Goal: Task Accomplishment & Management: Complete application form

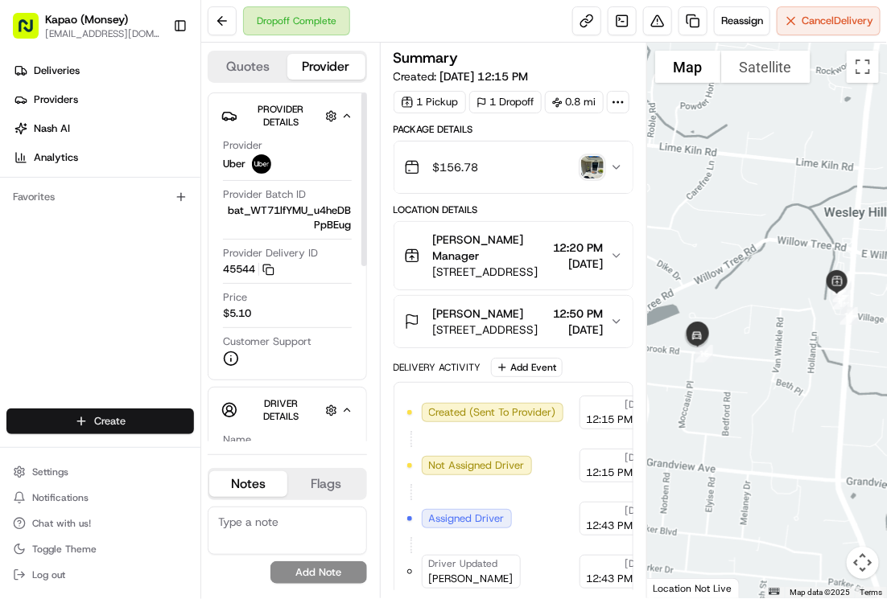
click at [162, 415] on html "Kapao (Monsey) [EMAIL_ADDRESS][DOMAIN_NAME] Toggle Sidebar Deliveries Providers…" at bounding box center [443, 299] width 887 height 599
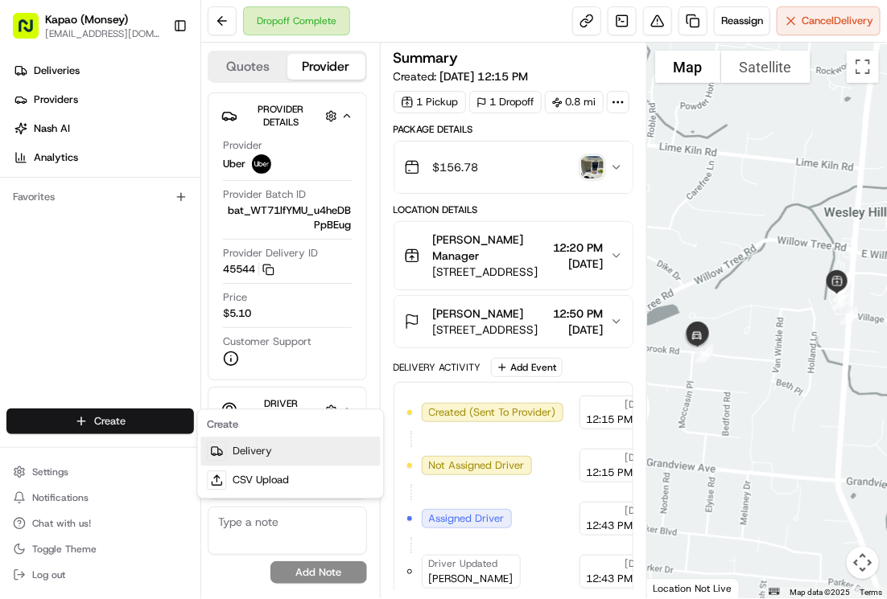
click at [247, 447] on link "Delivery" at bounding box center [290, 452] width 179 height 29
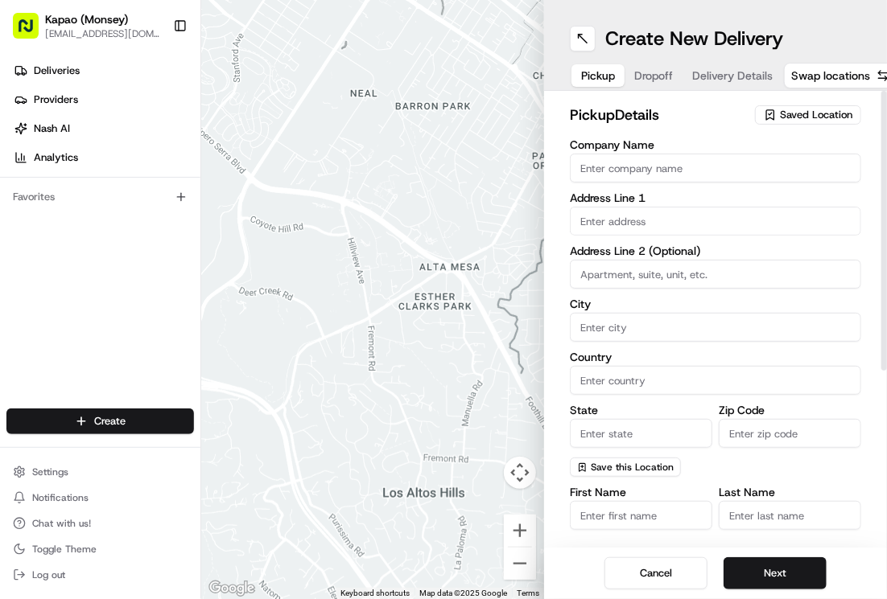
click at [599, 165] on input "Company Name" at bounding box center [715, 168] width 291 height 29
type input "[PERSON_NAME]"
type input "455 NY-306"
type input "Monsey"
type input "[GEOGRAPHIC_DATA]"
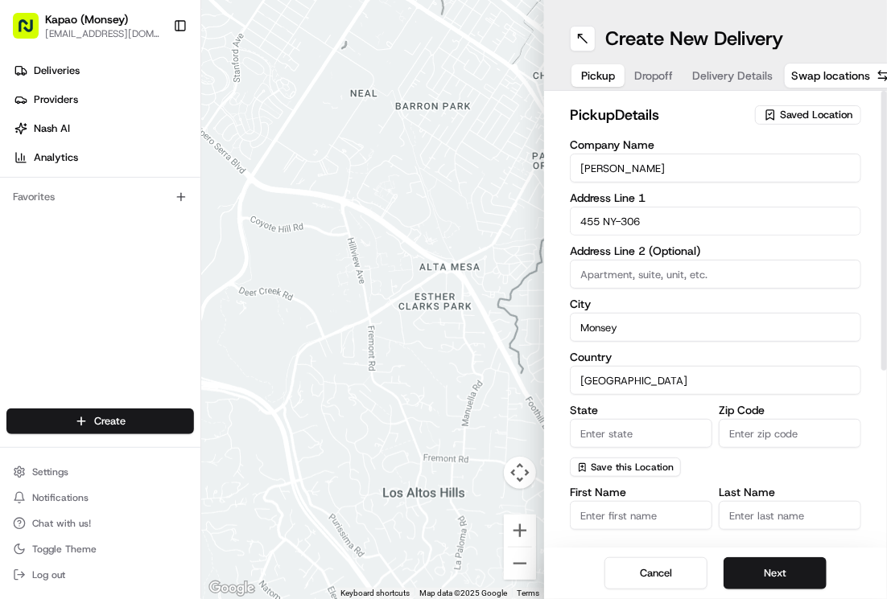
type input "NY"
type input "10952"
type input "[PERSON_NAME]"
type input "[PHONE_NUMBER]"
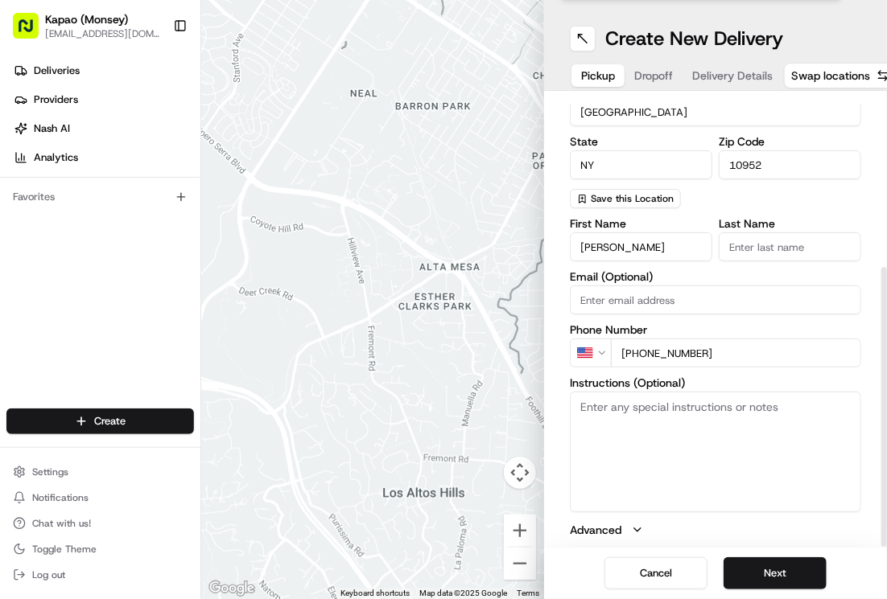
scroll to position [271, 0]
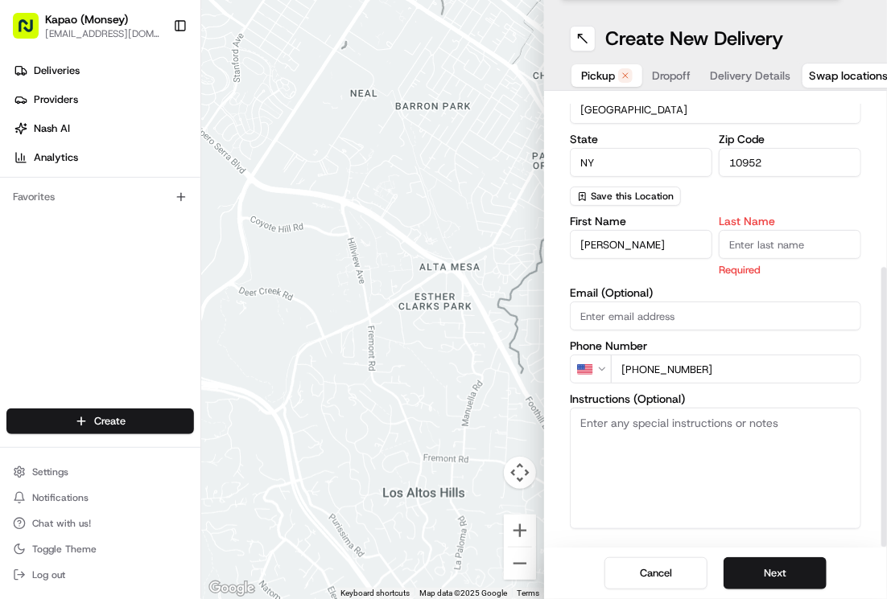
click at [739, 251] on input "Last Name" at bounding box center [789, 244] width 142 height 29
type input "Manager"
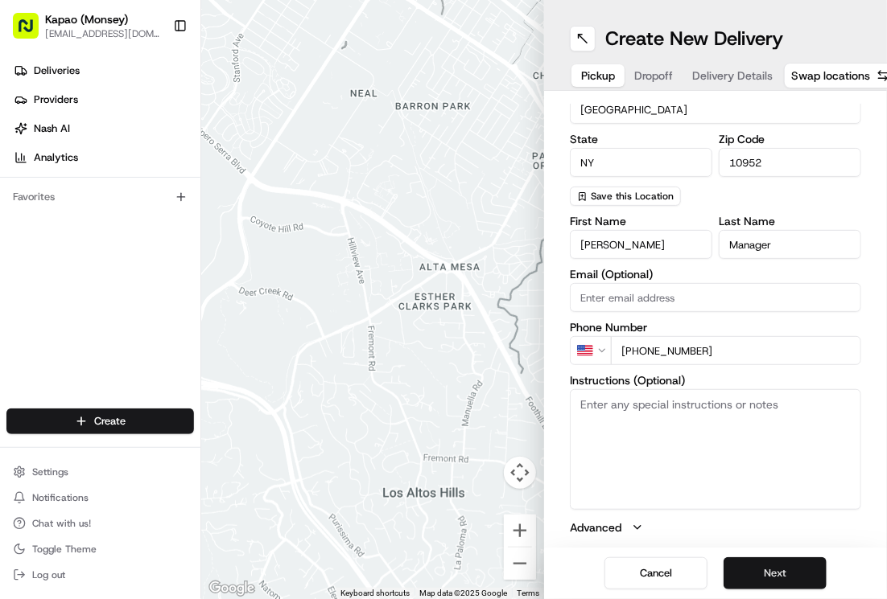
click at [763, 566] on button "Next" at bounding box center [774, 574] width 103 height 32
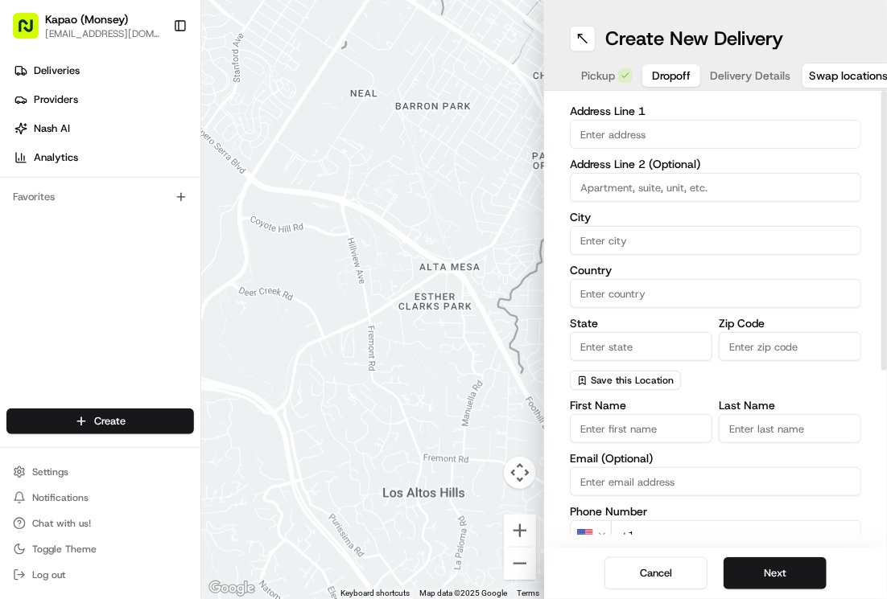
scroll to position [0, 0]
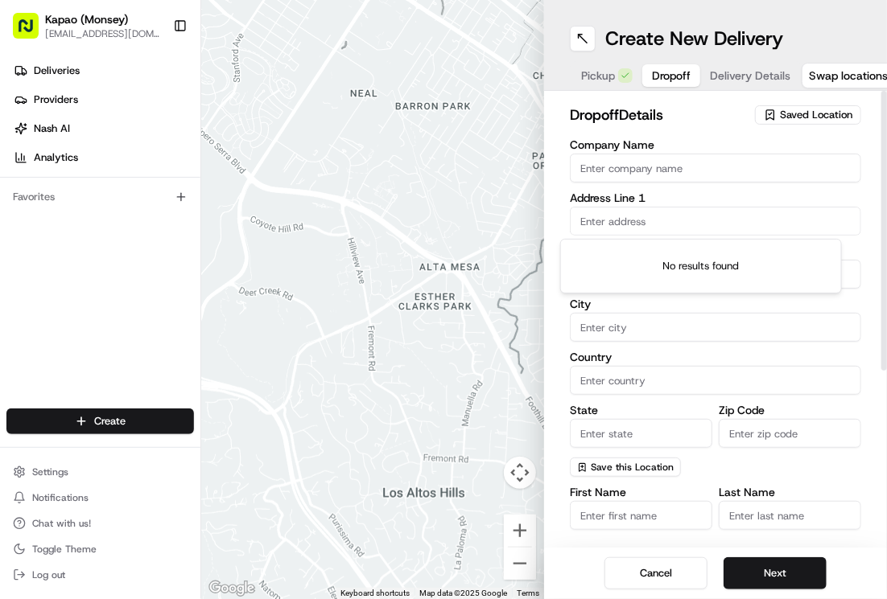
click at [652, 222] on input "text" at bounding box center [715, 221] width 291 height 29
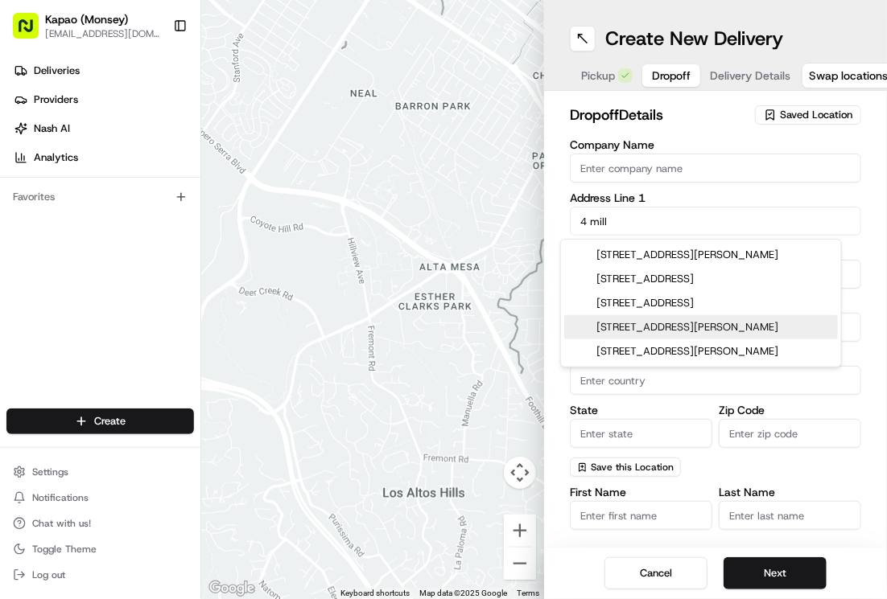
click at [706, 328] on div "[STREET_ADDRESS][PERSON_NAME]" at bounding box center [701, 327] width 274 height 24
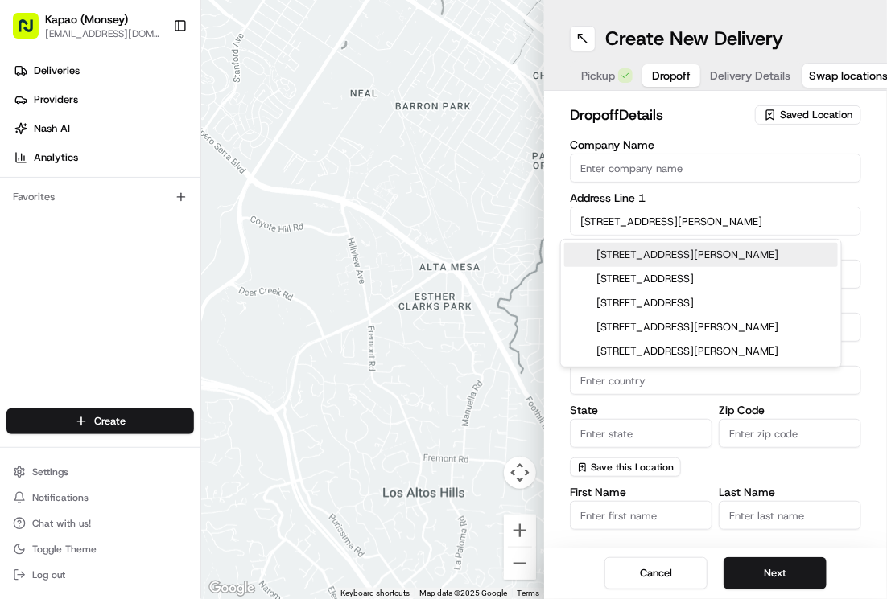
type input "[STREET_ADDRESS][PERSON_NAME]"
type input "Suffern"
type input "[GEOGRAPHIC_DATA]"
type input "NY"
type input "10901"
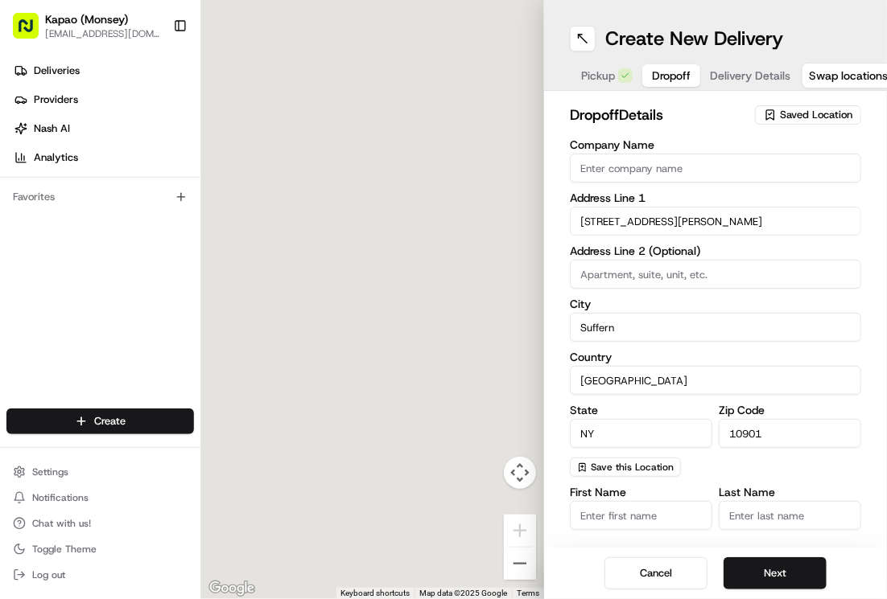
type input "[STREET_ADDRESS][PERSON_NAME]"
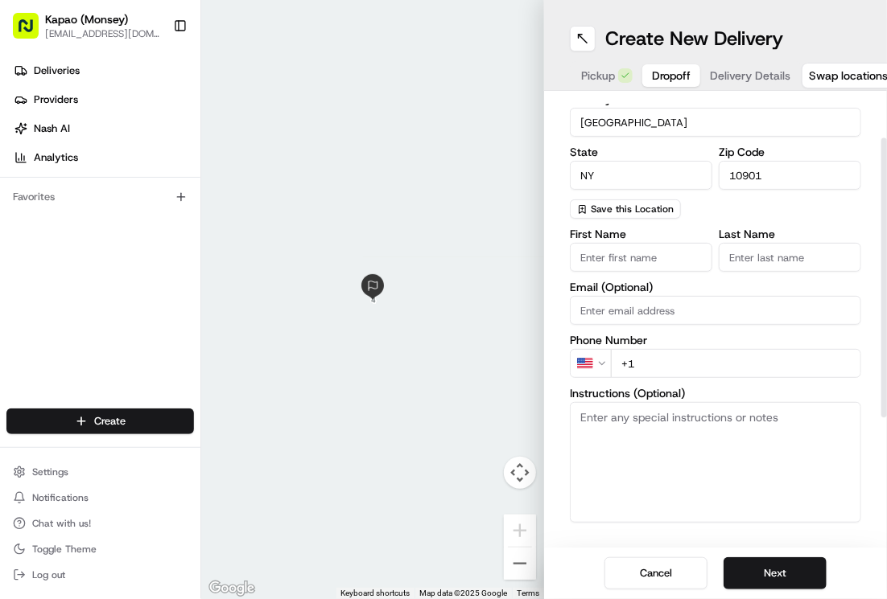
scroll to position [271, 0]
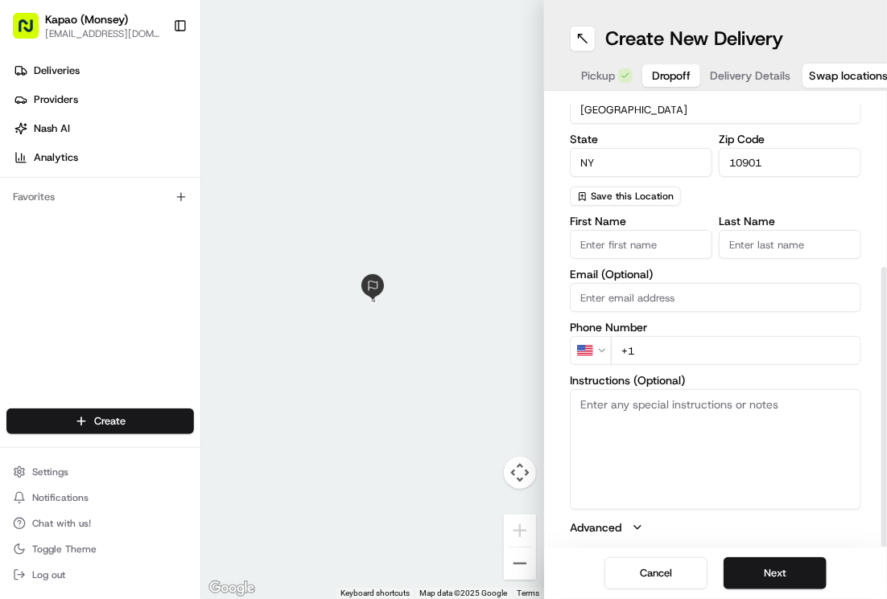
click at [640, 242] on input "First Name" at bounding box center [641, 244] width 142 height 29
type input "mushka"
click at [768, 246] on input "Last Name" at bounding box center [789, 244] width 142 height 29
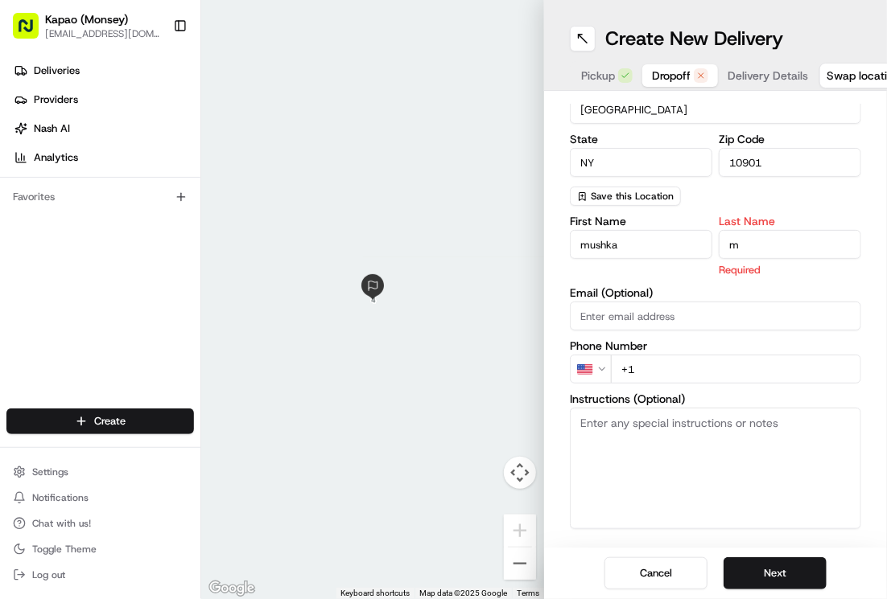
type input "m"
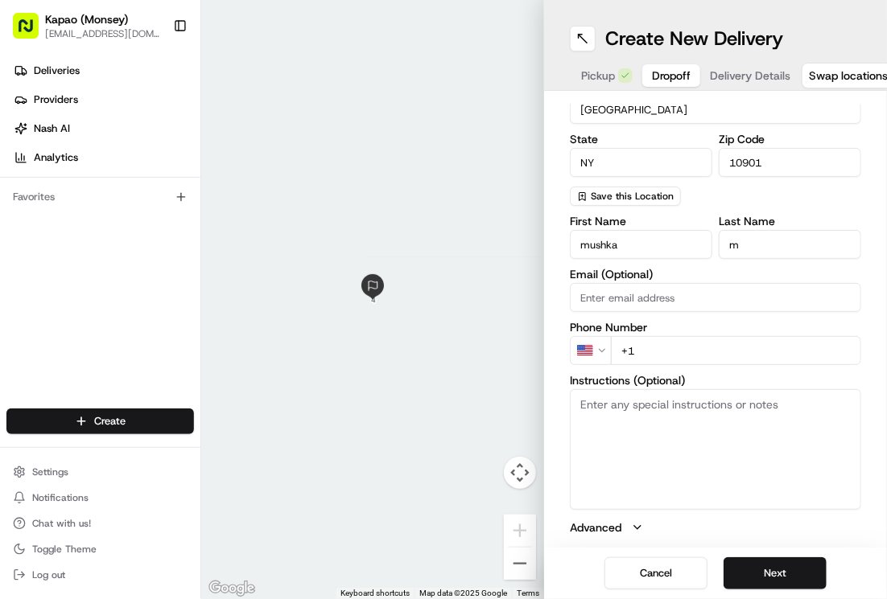
click at [736, 362] on input "+1" at bounding box center [736, 350] width 250 height 29
type input "[PHONE_NUMBER]"
click at [773, 570] on button "Next" at bounding box center [774, 574] width 103 height 32
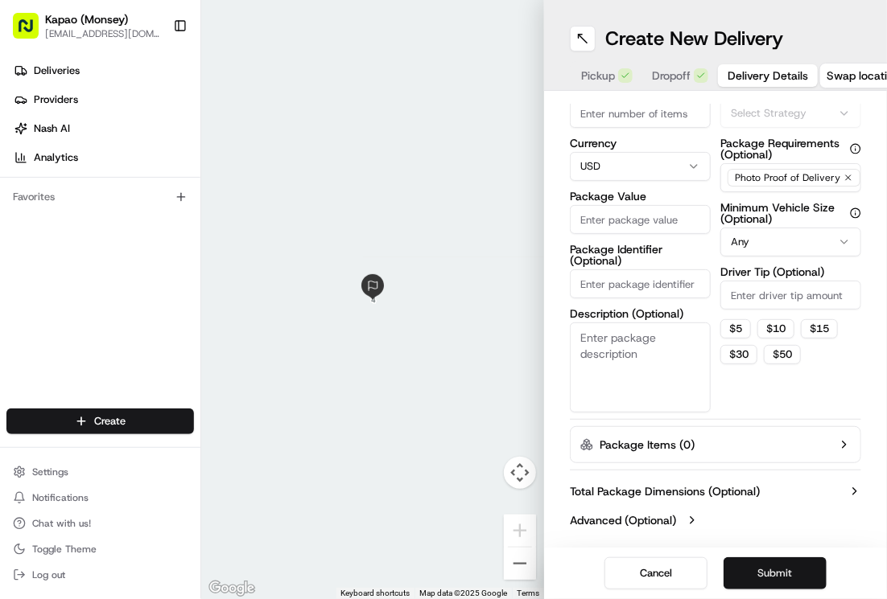
scroll to position [87, 0]
click at [664, 227] on input "Package Value" at bounding box center [640, 219] width 141 height 29
type input "369.55"
click at [782, 575] on button "Submit" at bounding box center [774, 574] width 103 height 32
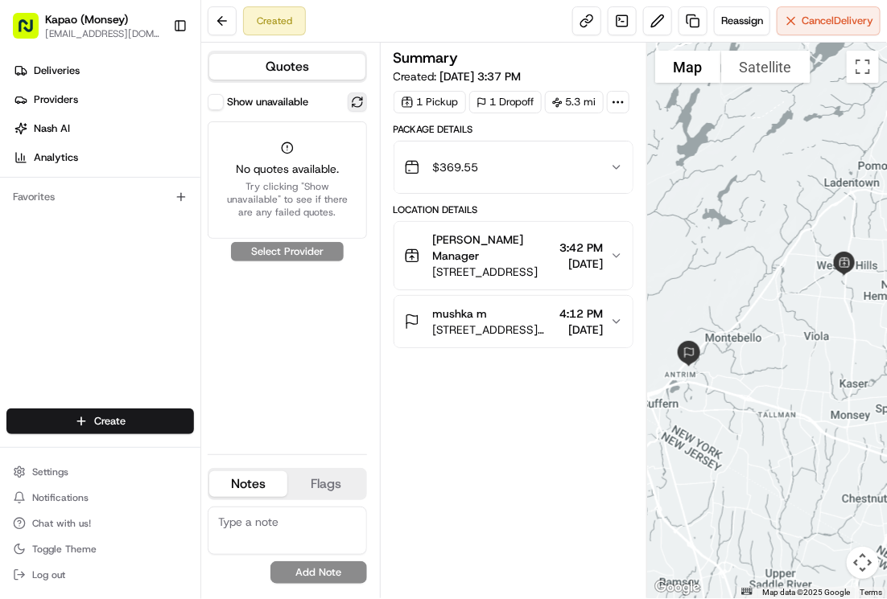
click at [353, 95] on button at bounding box center [357, 102] width 19 height 19
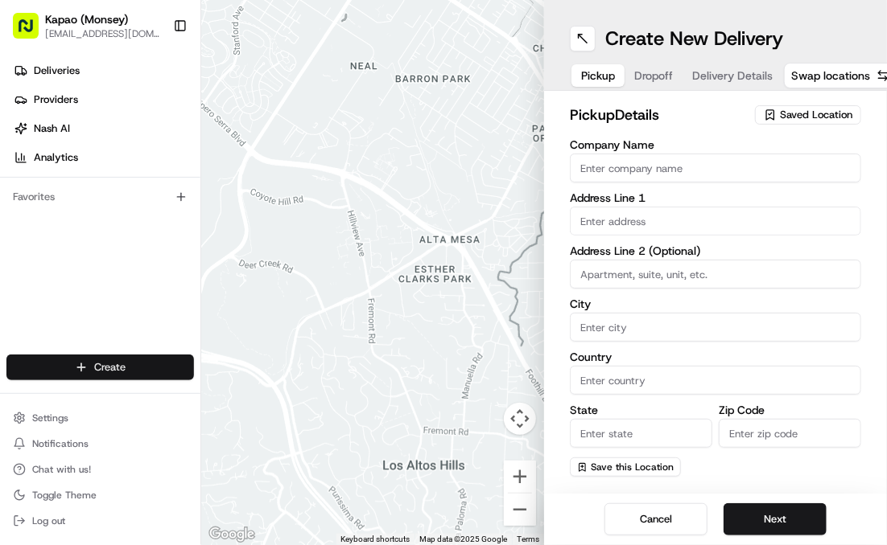
click at [129, 370] on html "Kapao (Monsey) kapaooffice@gmail.com Toggle Sidebar Deliveries Providers Nash A…" at bounding box center [443, 272] width 887 height 545
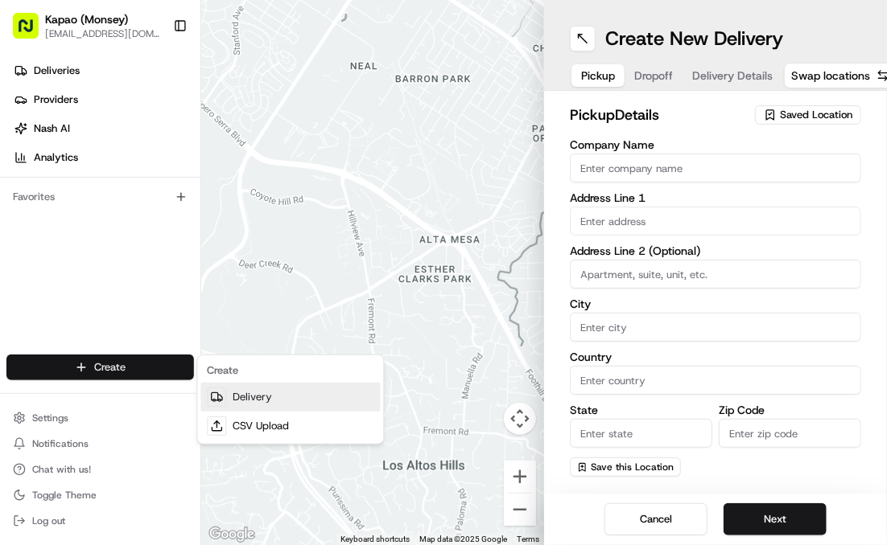
click at [351, 396] on link "Delivery" at bounding box center [290, 397] width 179 height 29
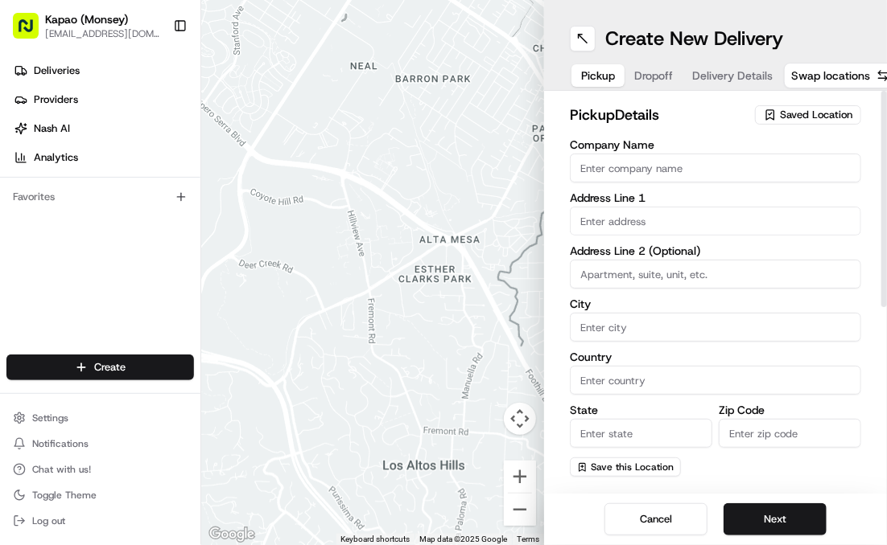
click at [594, 165] on input "Company Name" at bounding box center [715, 168] width 291 height 29
type input "[PERSON_NAME]"
type input "455 NY-306"
type input "Monsey"
type input "[GEOGRAPHIC_DATA]"
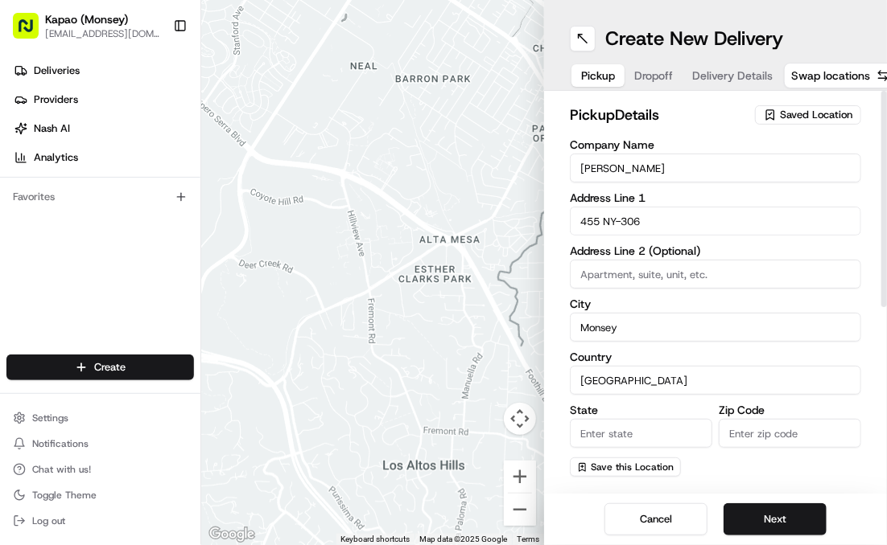
type input "NY"
type input "10952"
type input "[PERSON_NAME]"
type input "[PHONE_NUMBER]"
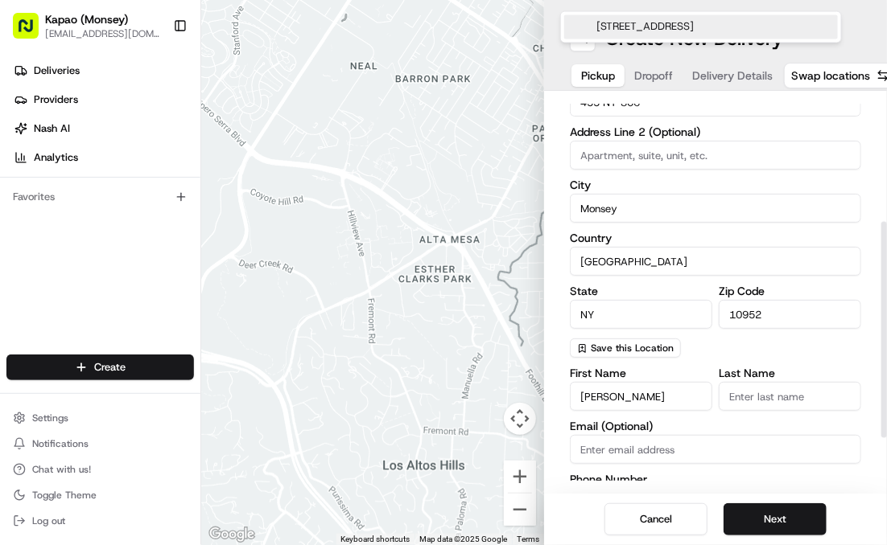
scroll to position [241, 0]
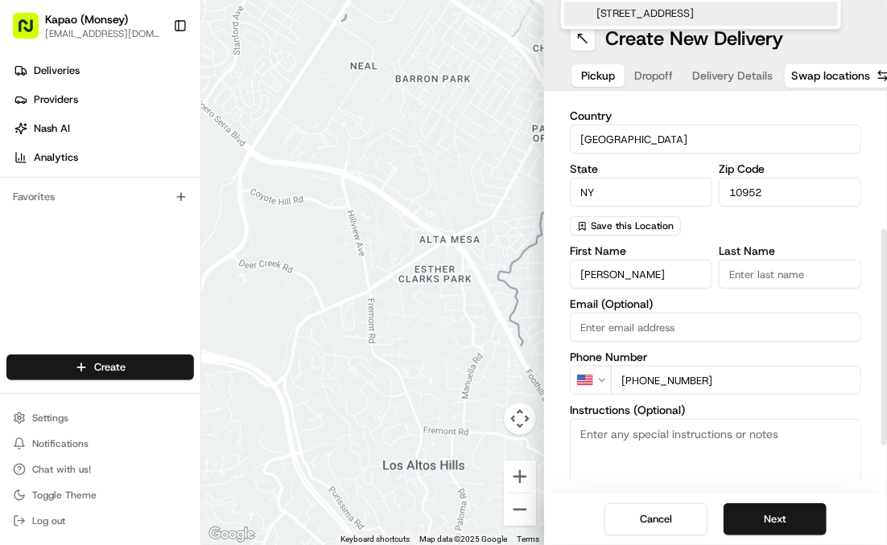
click at [743, 266] on input "Last Name" at bounding box center [789, 274] width 142 height 29
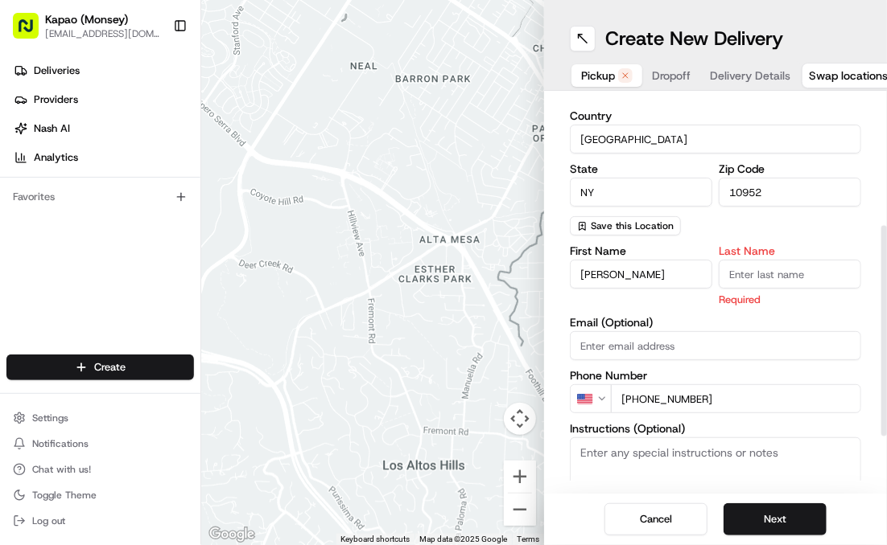
type input "Manager"
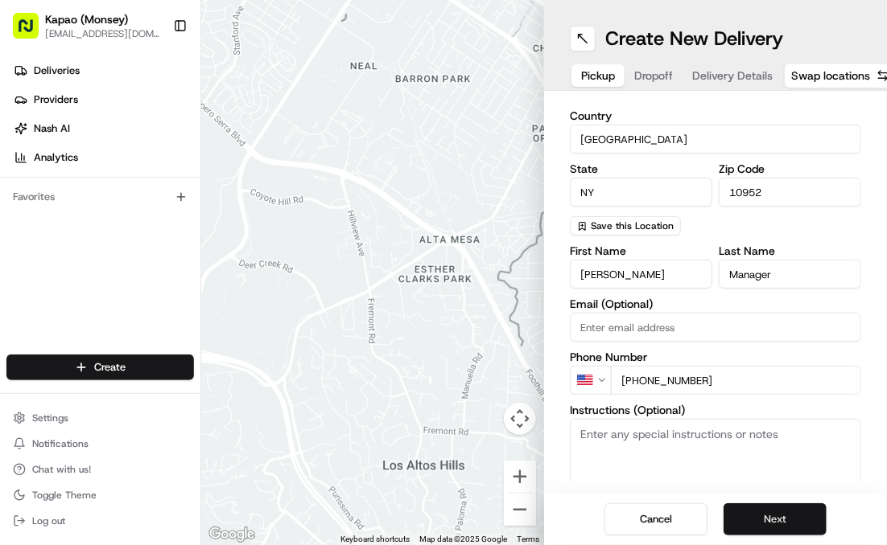
click at [768, 509] on button "Next" at bounding box center [774, 520] width 103 height 32
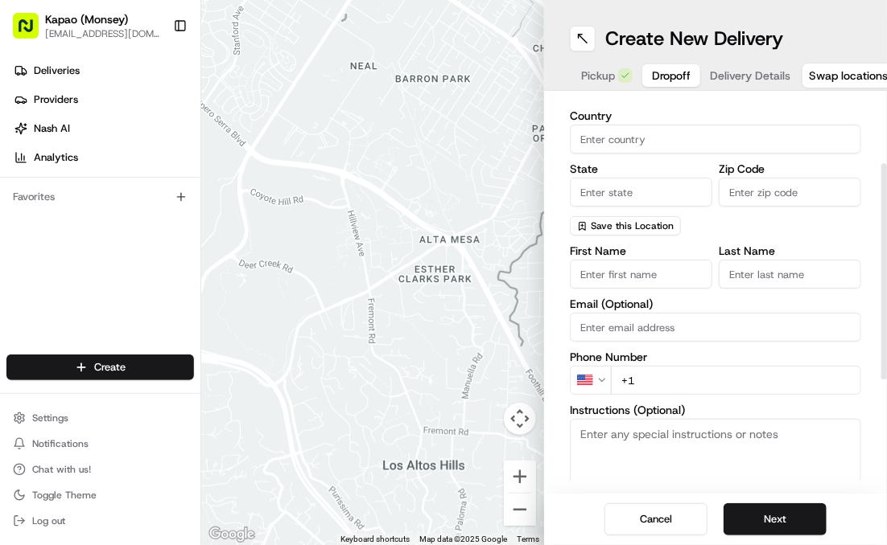
scroll to position [0, 0]
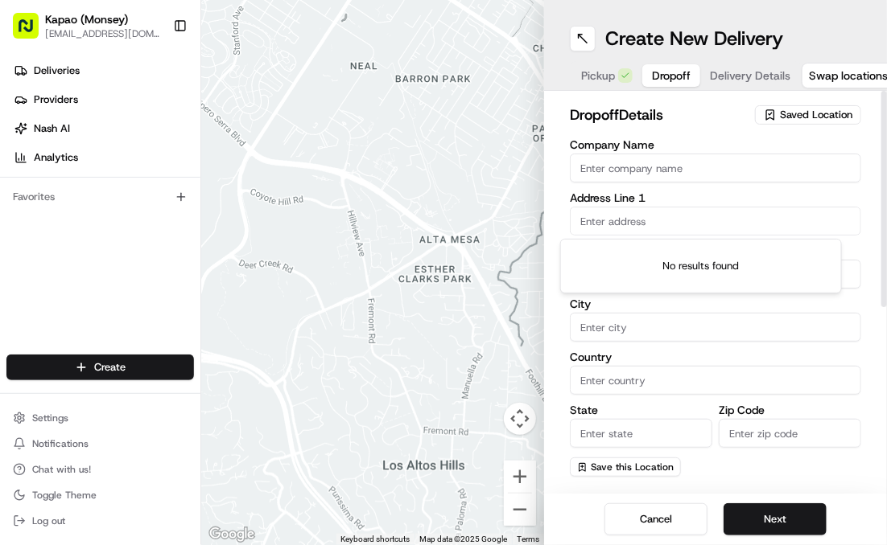
click at [737, 216] on input "text" at bounding box center [715, 221] width 291 height 29
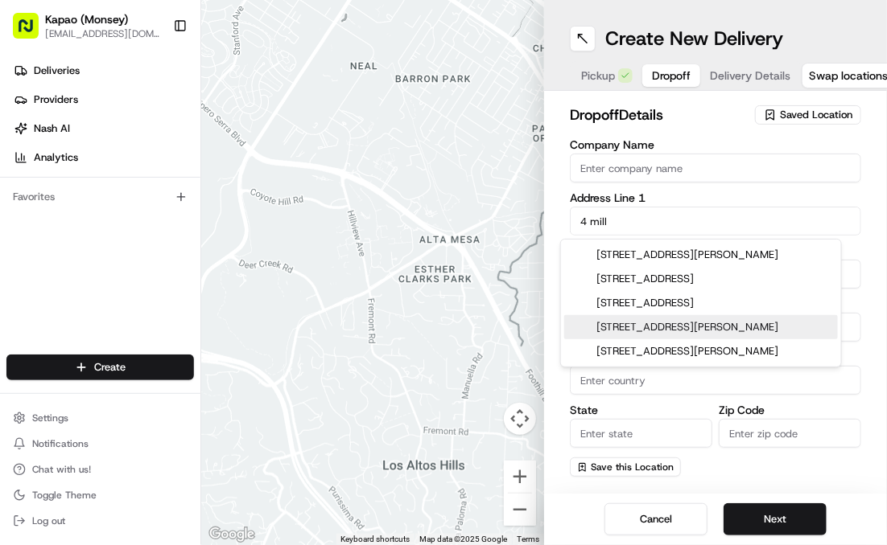
click at [628, 322] on div "[STREET_ADDRESS][PERSON_NAME]" at bounding box center [701, 327] width 274 height 24
type input "[STREET_ADDRESS][PERSON_NAME]"
type input "Suffern"
type input "[GEOGRAPHIC_DATA]"
type input "NY"
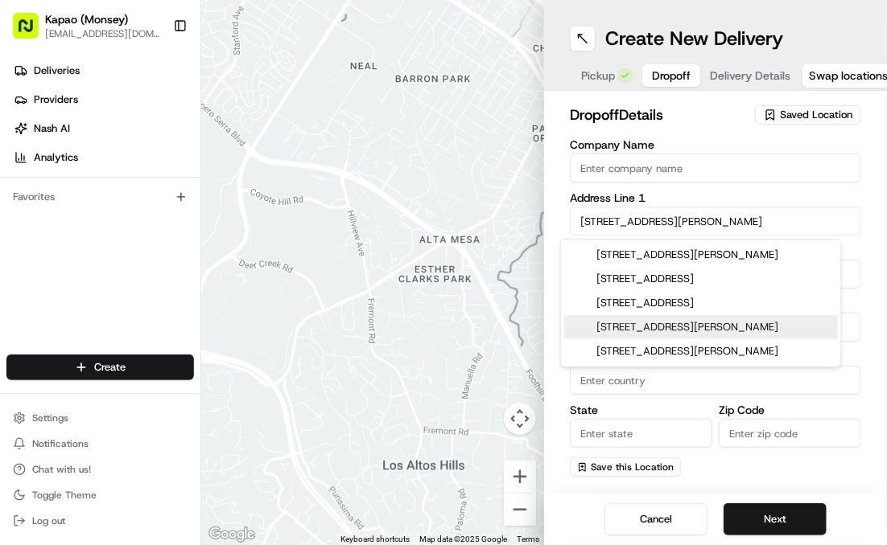
type input "10901"
type input "[STREET_ADDRESS][PERSON_NAME]"
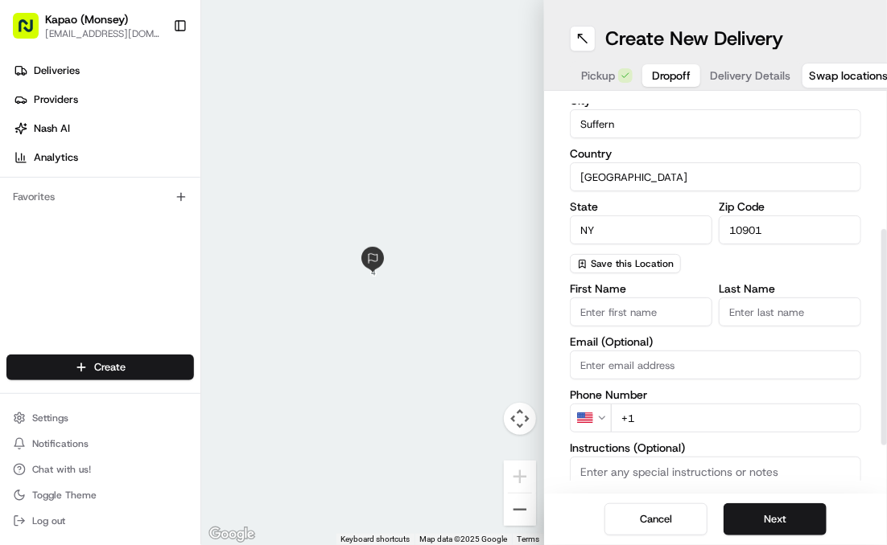
scroll to position [241, 0]
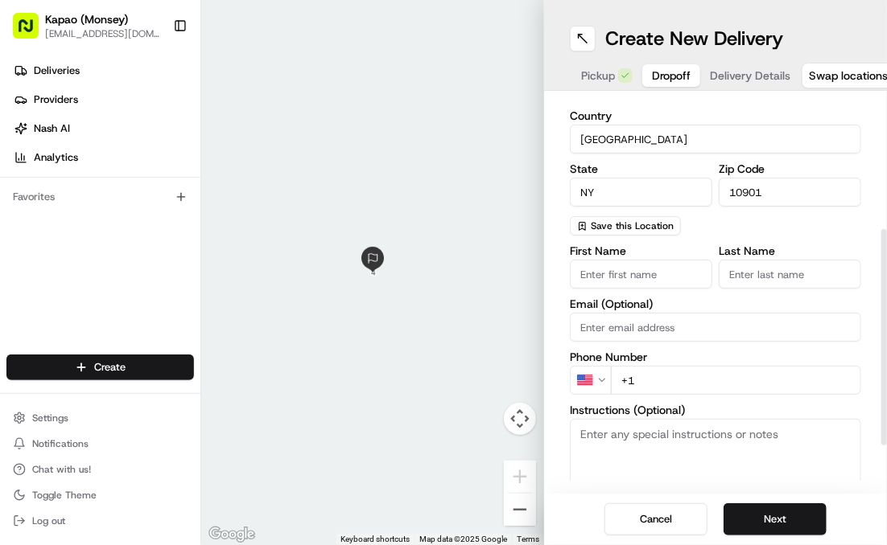
click at [599, 274] on input "First Name" at bounding box center [641, 274] width 142 height 29
type input "mushka"
click at [766, 280] on input "Last Name" at bounding box center [789, 274] width 142 height 29
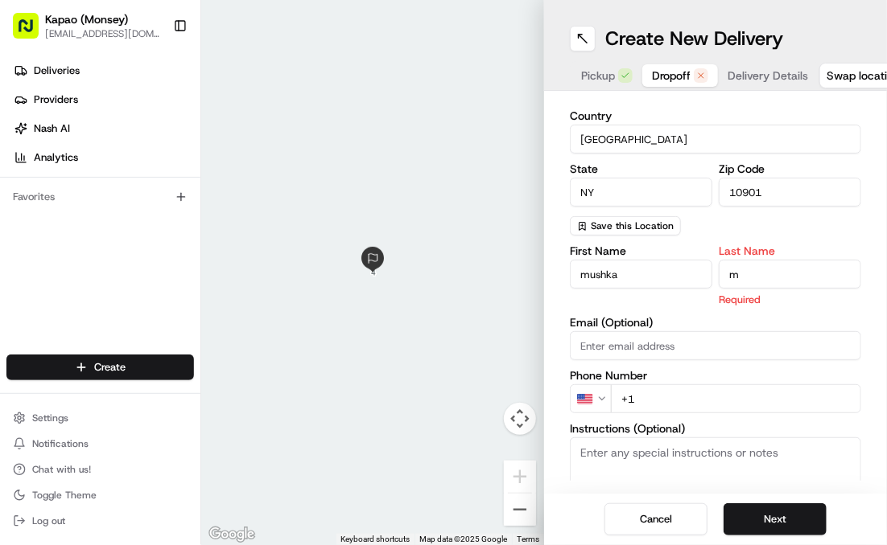
type input "m"
click at [698, 404] on div "First Name mushka Last Name m Required Email (Optional) Phone Number US +1 Inst…" at bounding box center [715, 415] width 291 height 340
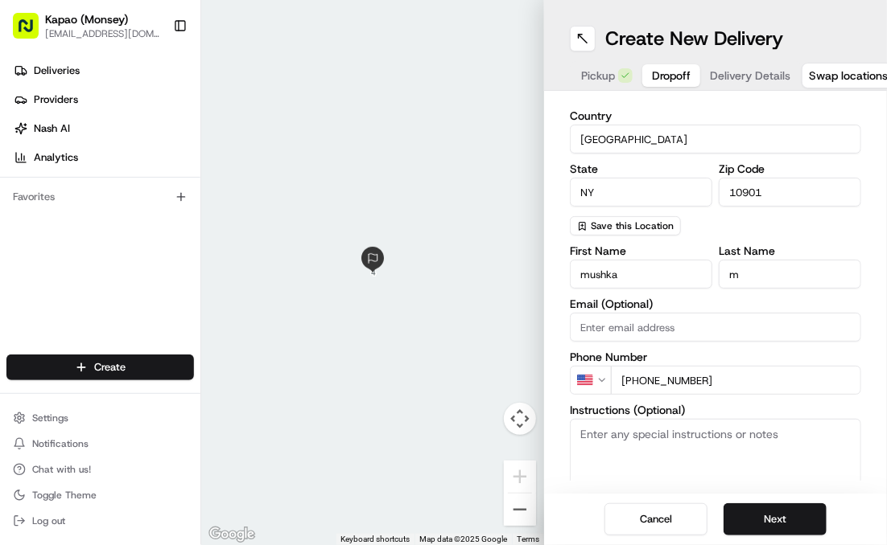
type input "[PHONE_NUMBER]"
click at [760, 510] on button "Next" at bounding box center [774, 520] width 103 height 32
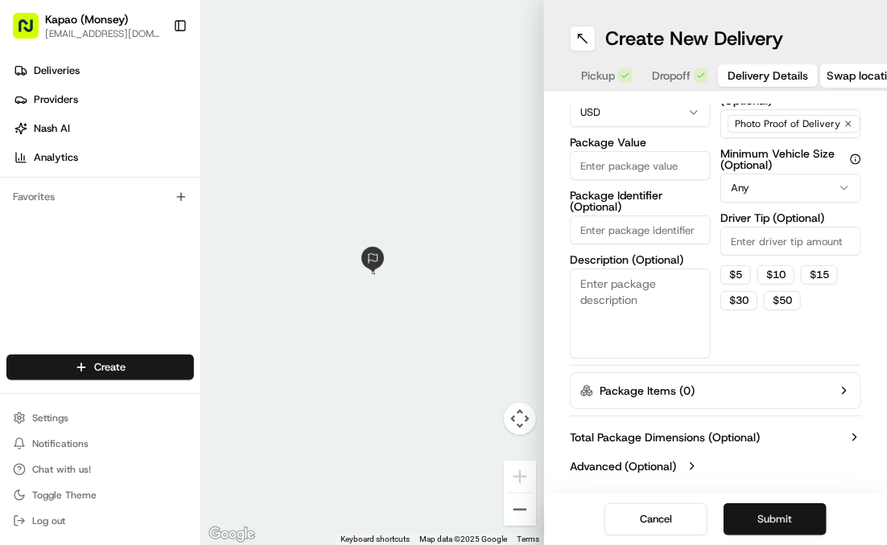
scroll to position [141, 0]
click at [636, 170] on input "Package Value" at bounding box center [640, 165] width 141 height 29
type input "369.55"
click at [780, 513] on button "Submit" at bounding box center [774, 520] width 103 height 32
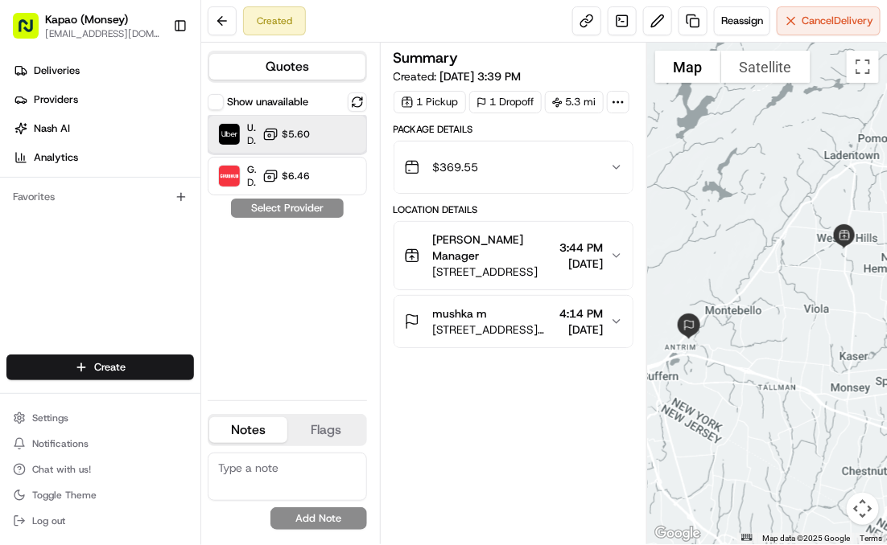
click at [252, 130] on span "Uber" at bounding box center [251, 127] width 9 height 13
click at [283, 210] on button "Assign Provider" at bounding box center [287, 208] width 114 height 19
